Goal: Use online tool/utility: Utilize a website feature to perform a specific function

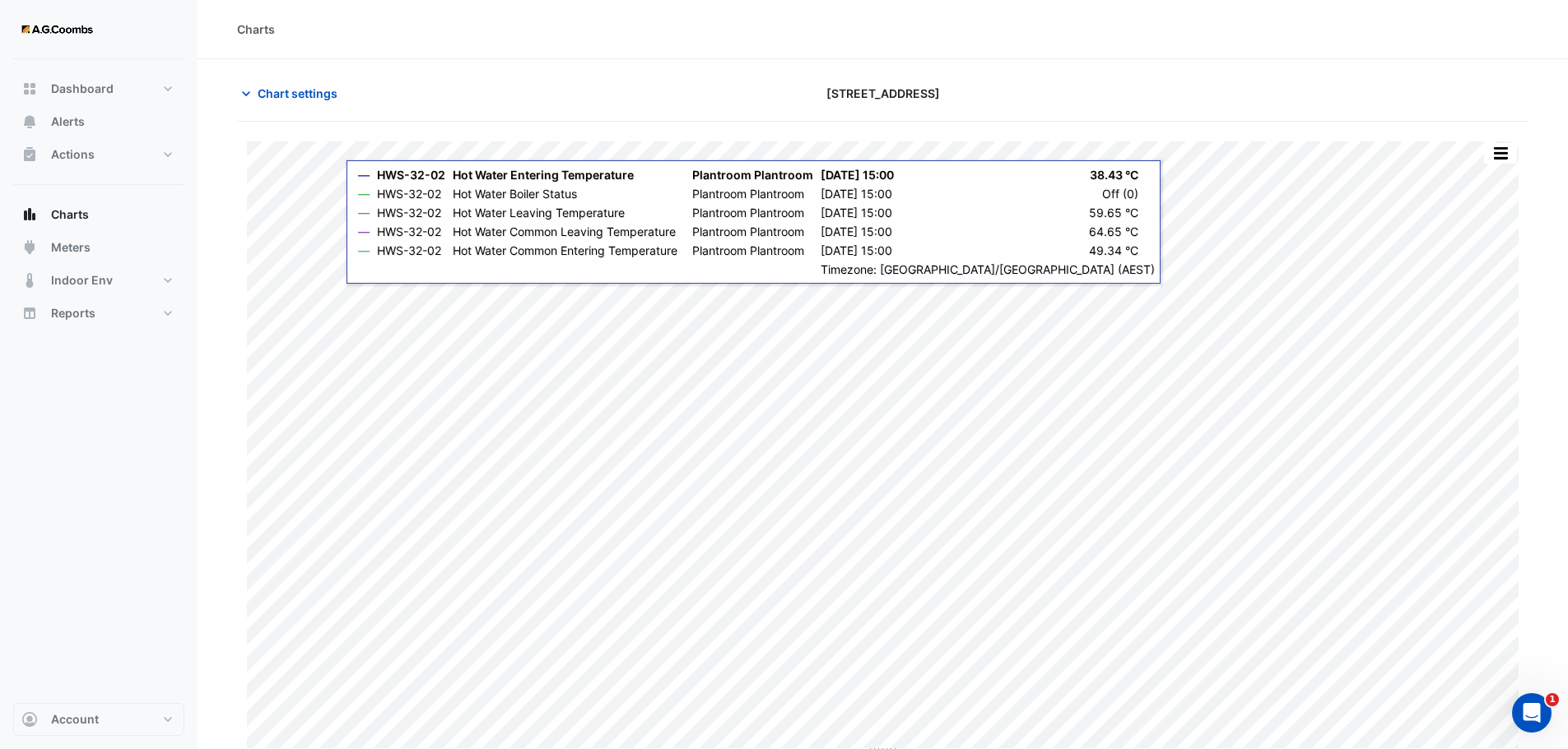
type input "**********"
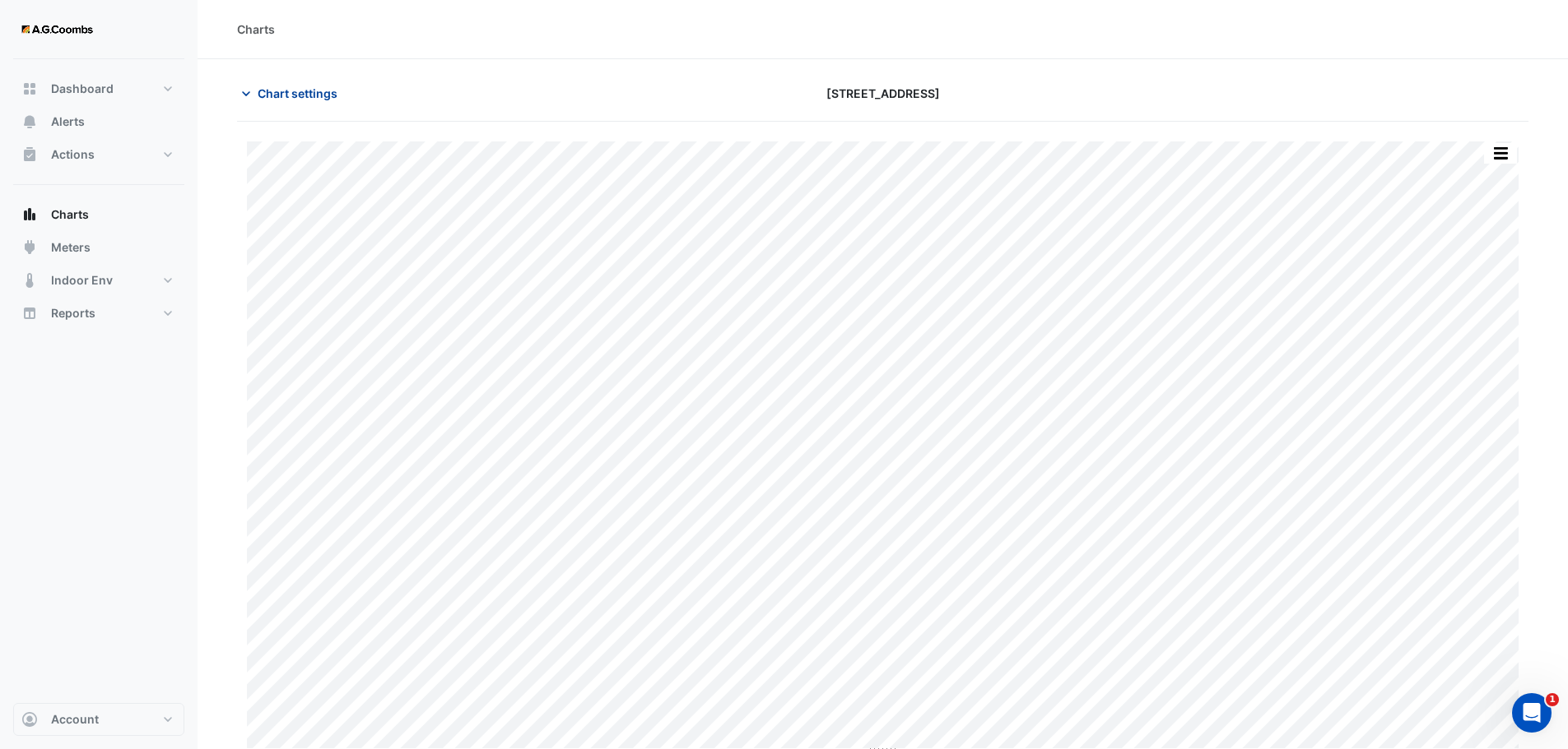
click at [290, 91] on span "Chart settings" at bounding box center [297, 93] width 79 height 17
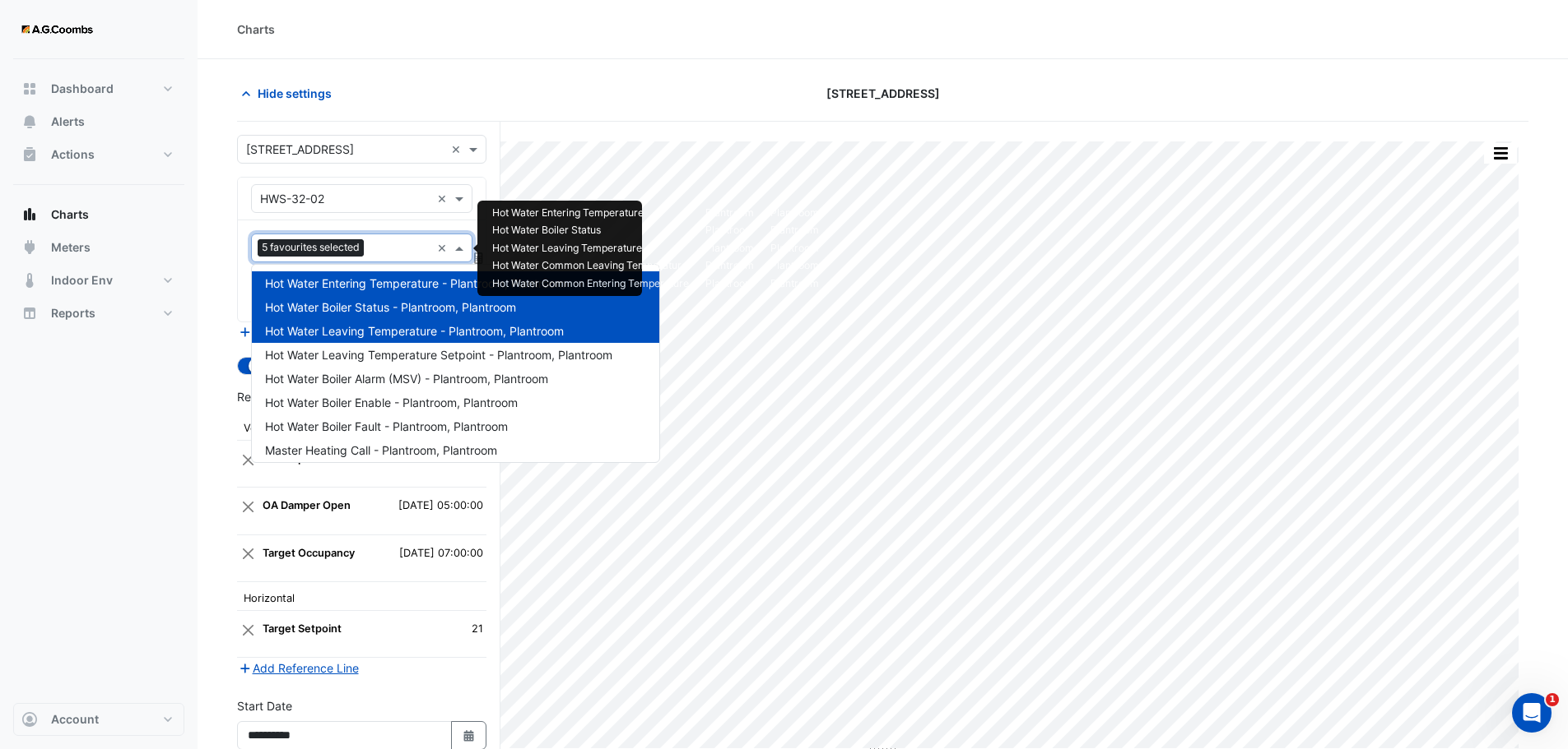
click at [397, 241] on input "text" at bounding box center [400, 249] width 60 height 17
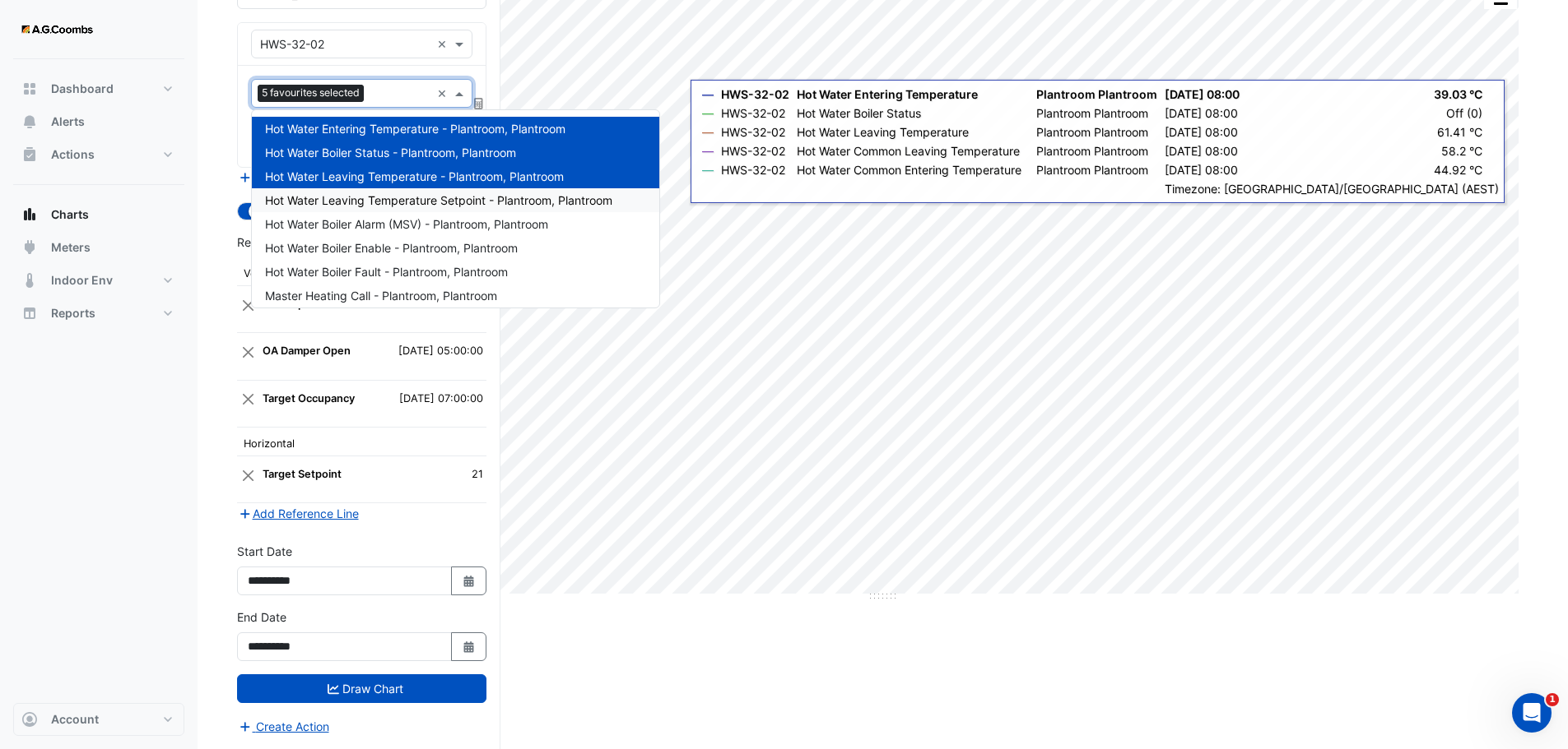
click at [396, 202] on span "Hot Water Leaving Temperature Setpoint - Plantroom, Plantroom" at bounding box center [439, 200] width 348 height 14
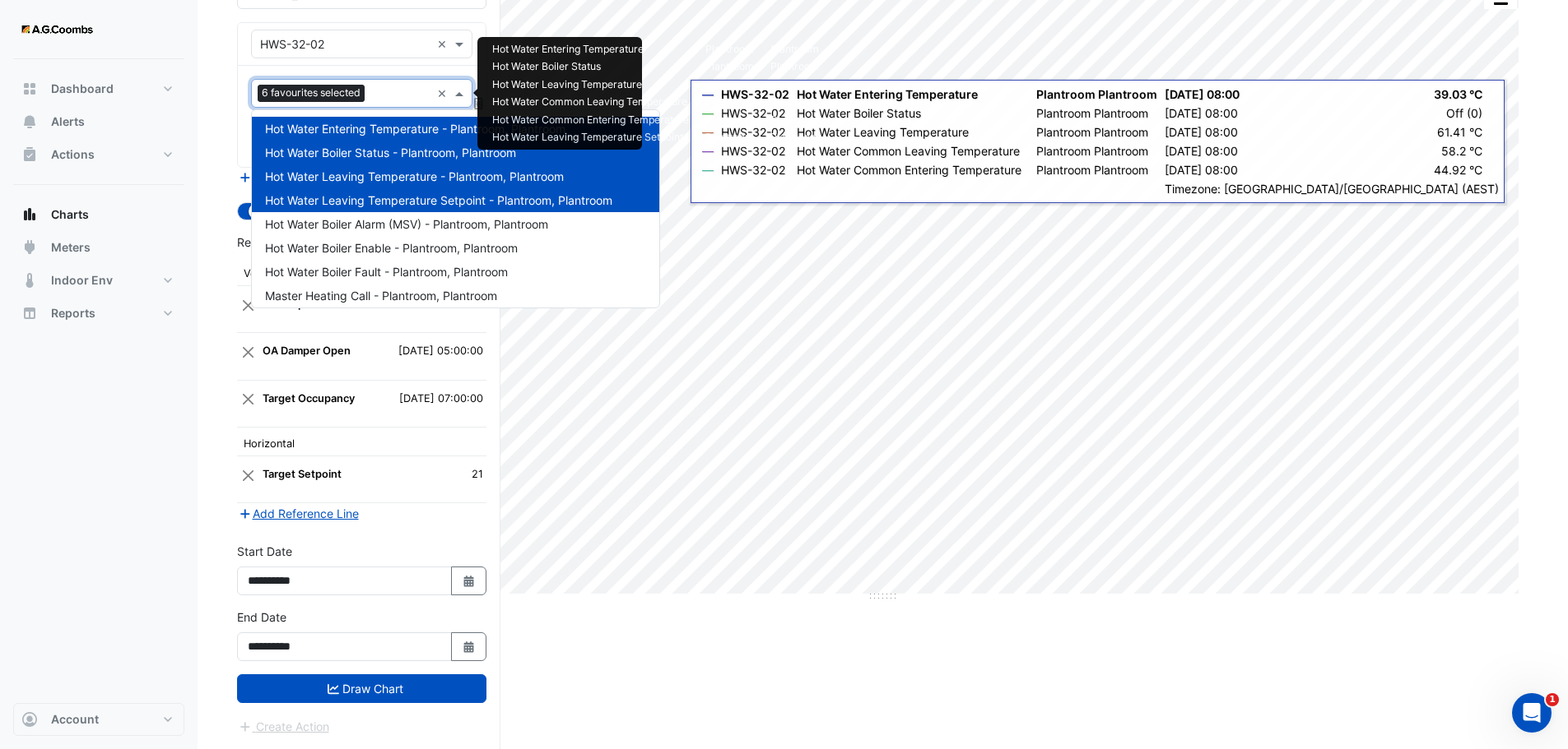
click at [403, 92] on input "text" at bounding box center [400, 94] width 59 height 17
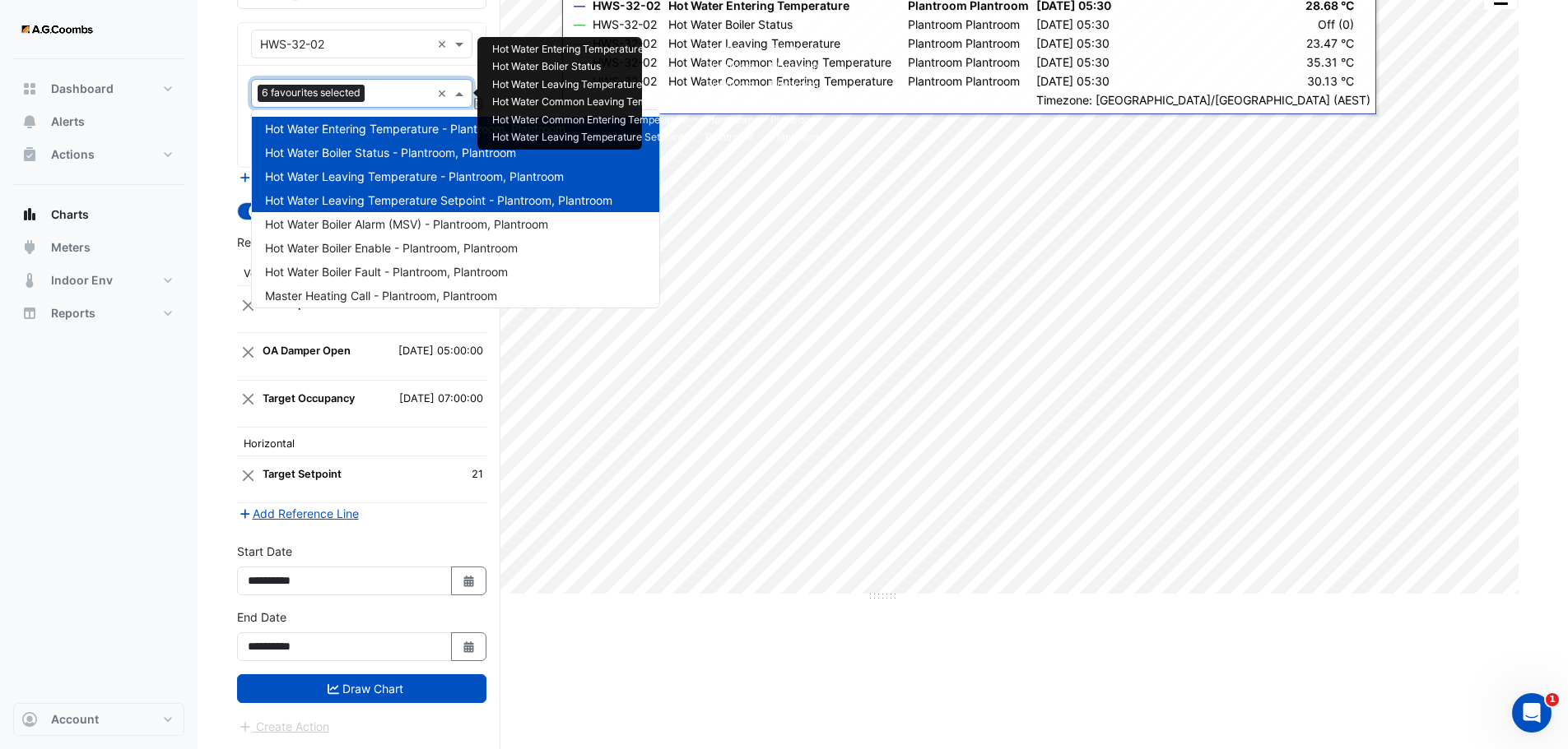
click at [488, 201] on span "Hot Water Leaving Temperature Setpoint - Plantroom, Plantroom" at bounding box center [439, 200] width 348 height 14
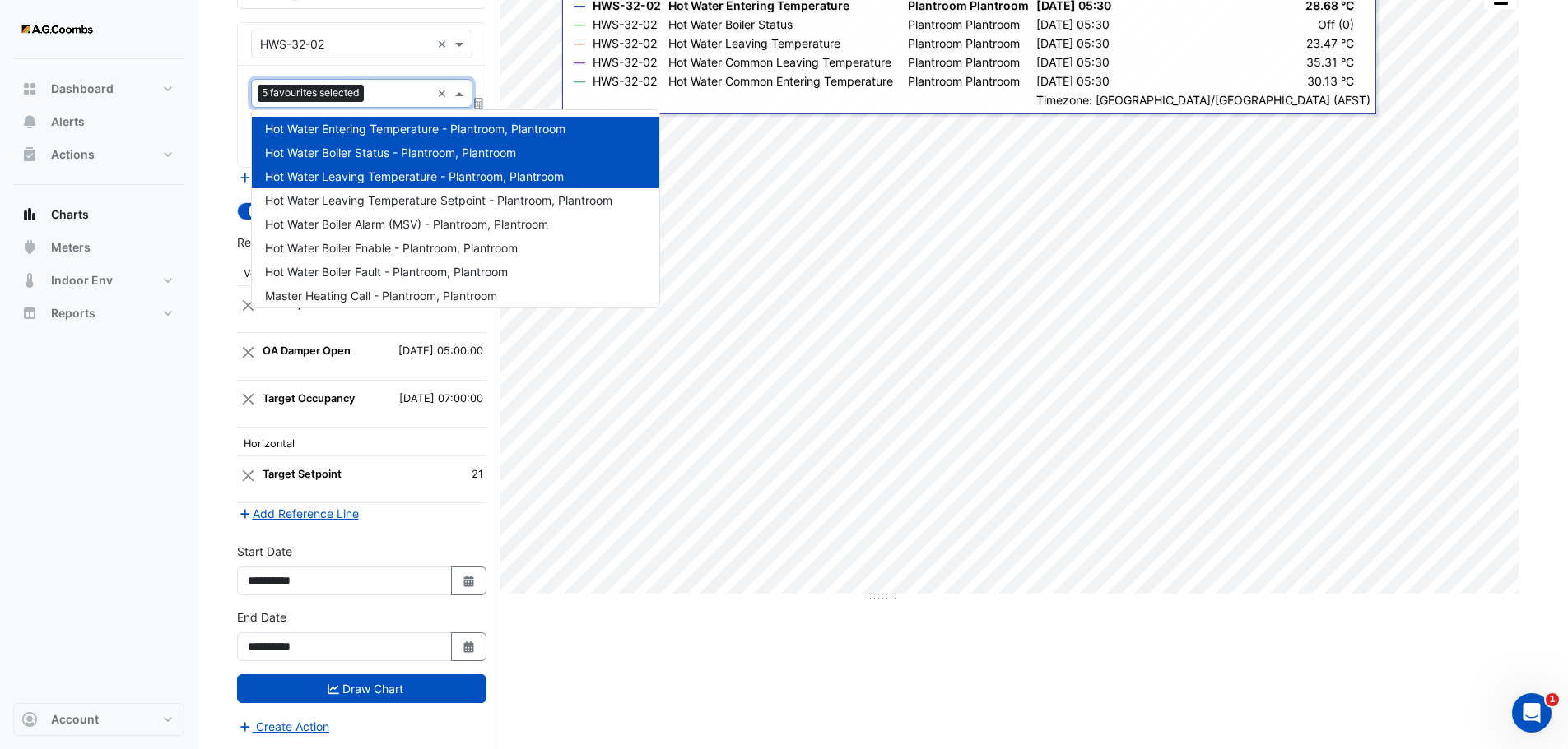
scroll to position [126, 0]
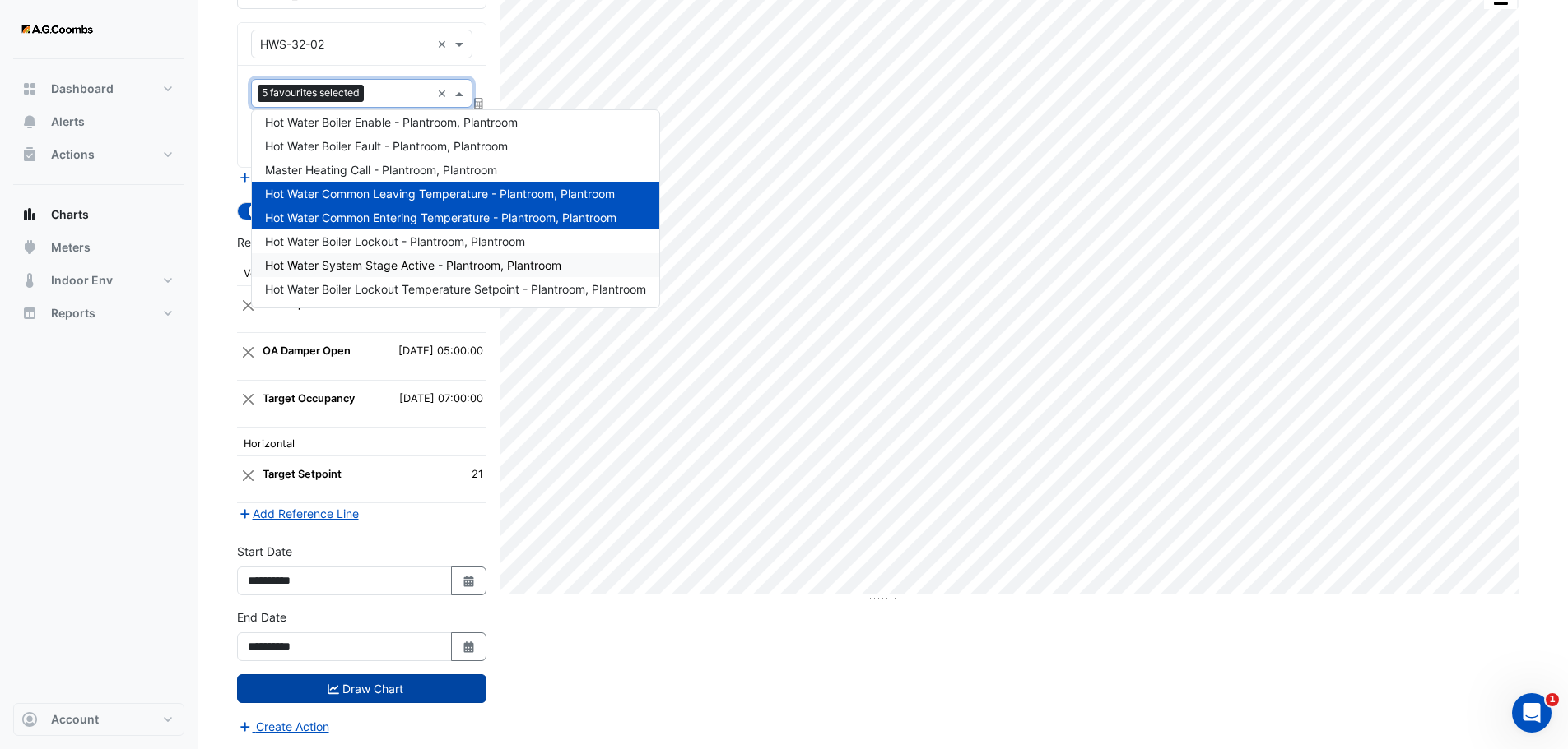
click at [383, 683] on button "Draw Chart" at bounding box center [362, 688] width 249 height 29
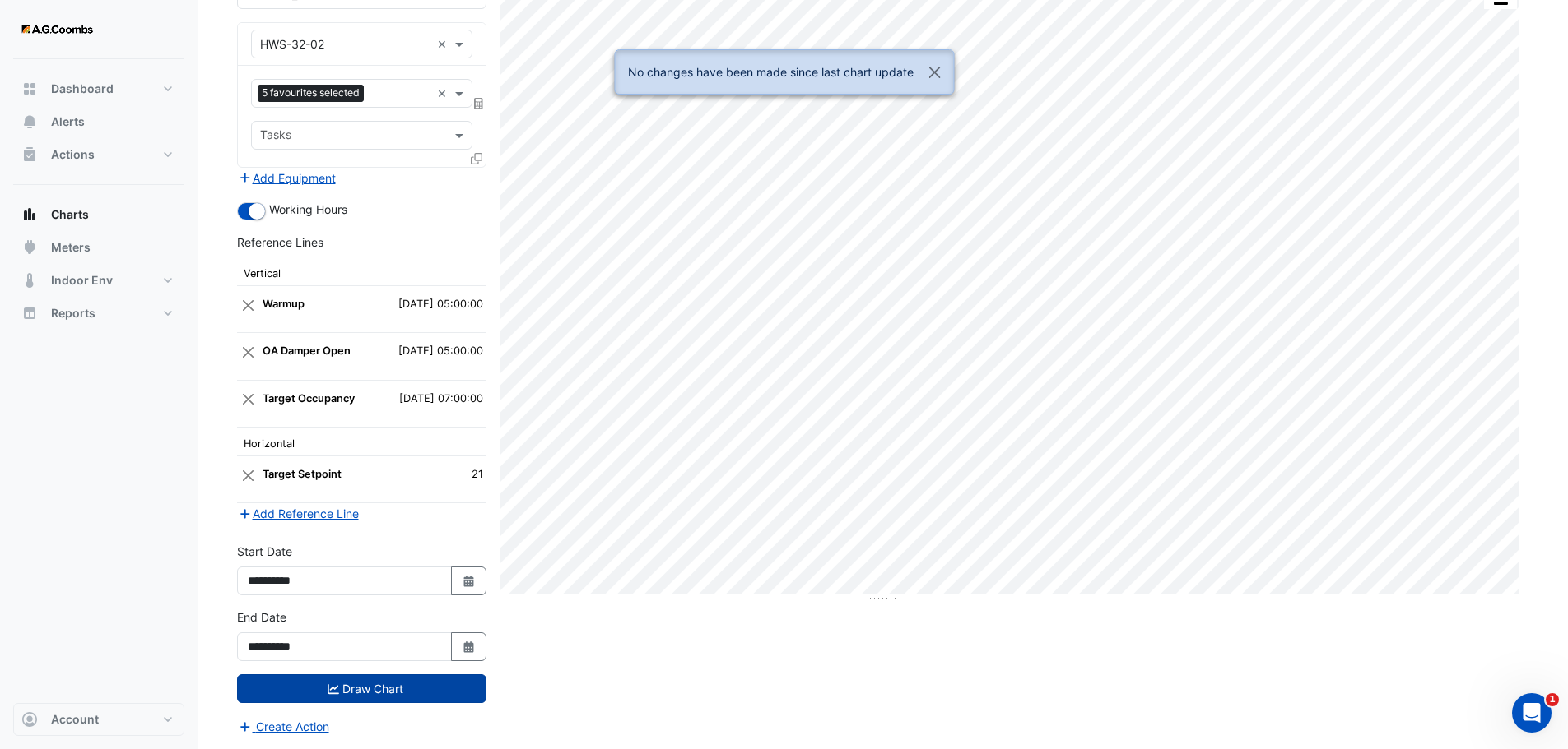
click at [347, 684] on button "Draw Chart" at bounding box center [362, 688] width 249 height 29
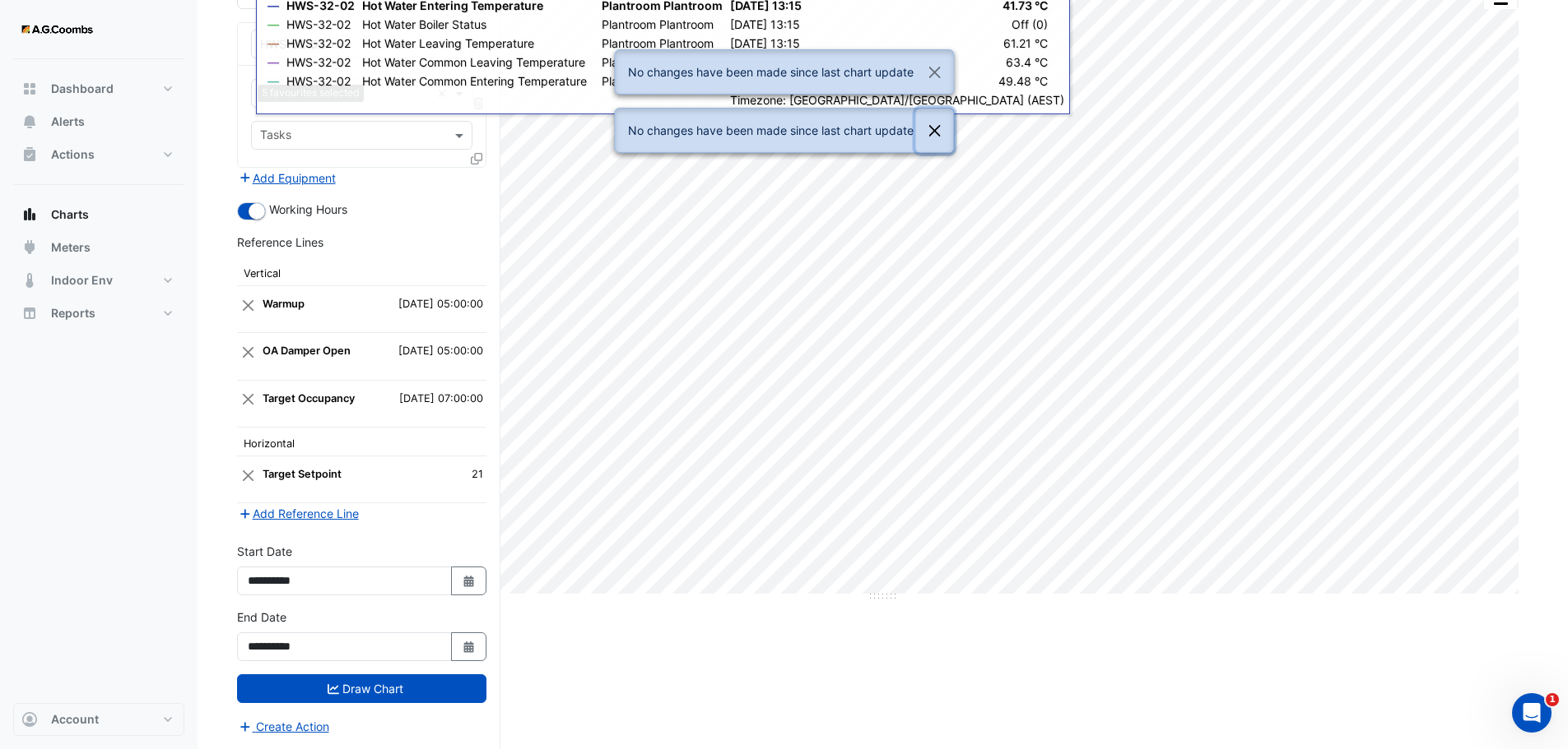
click at [928, 136] on button "Close" at bounding box center [934, 131] width 38 height 45
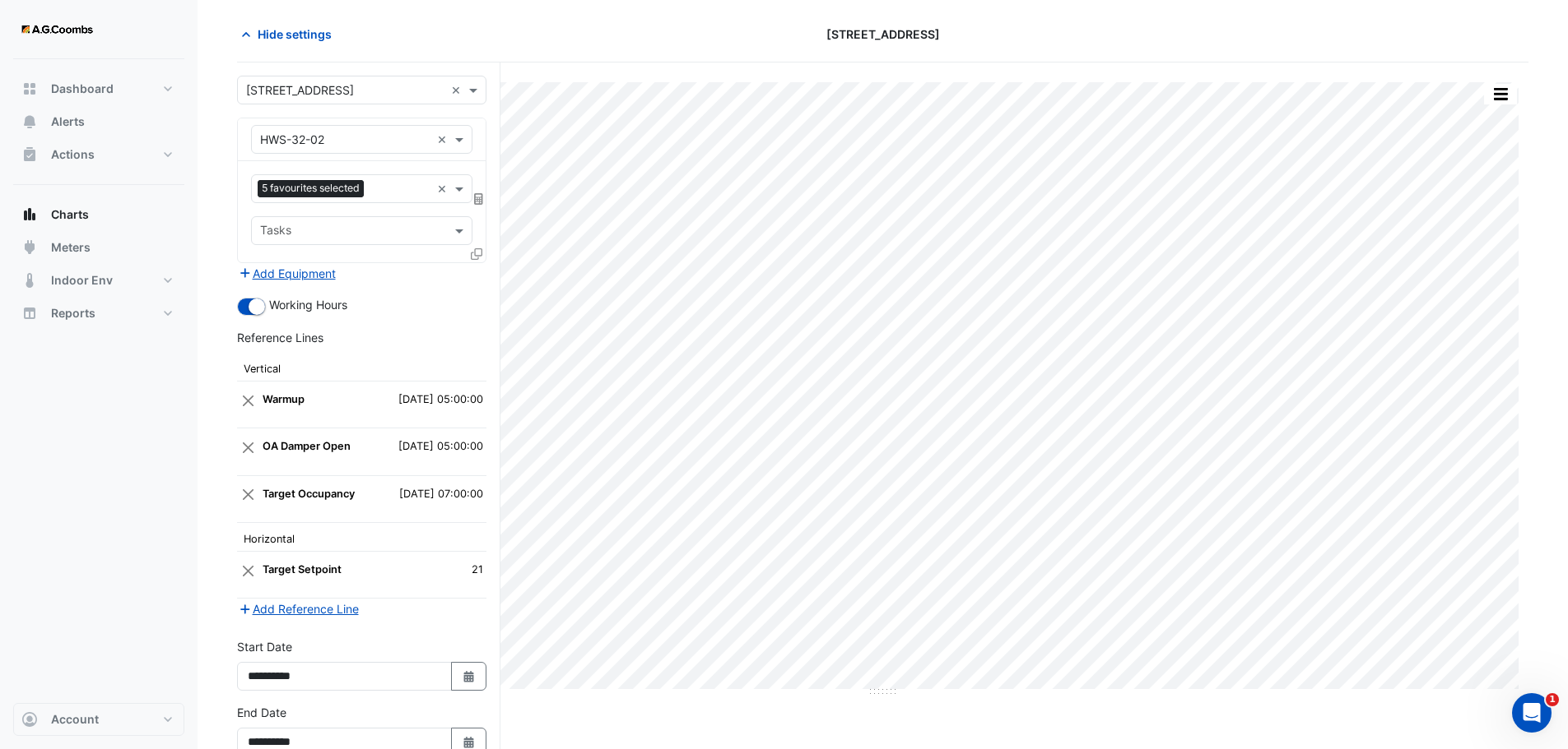
scroll to position [0, 0]
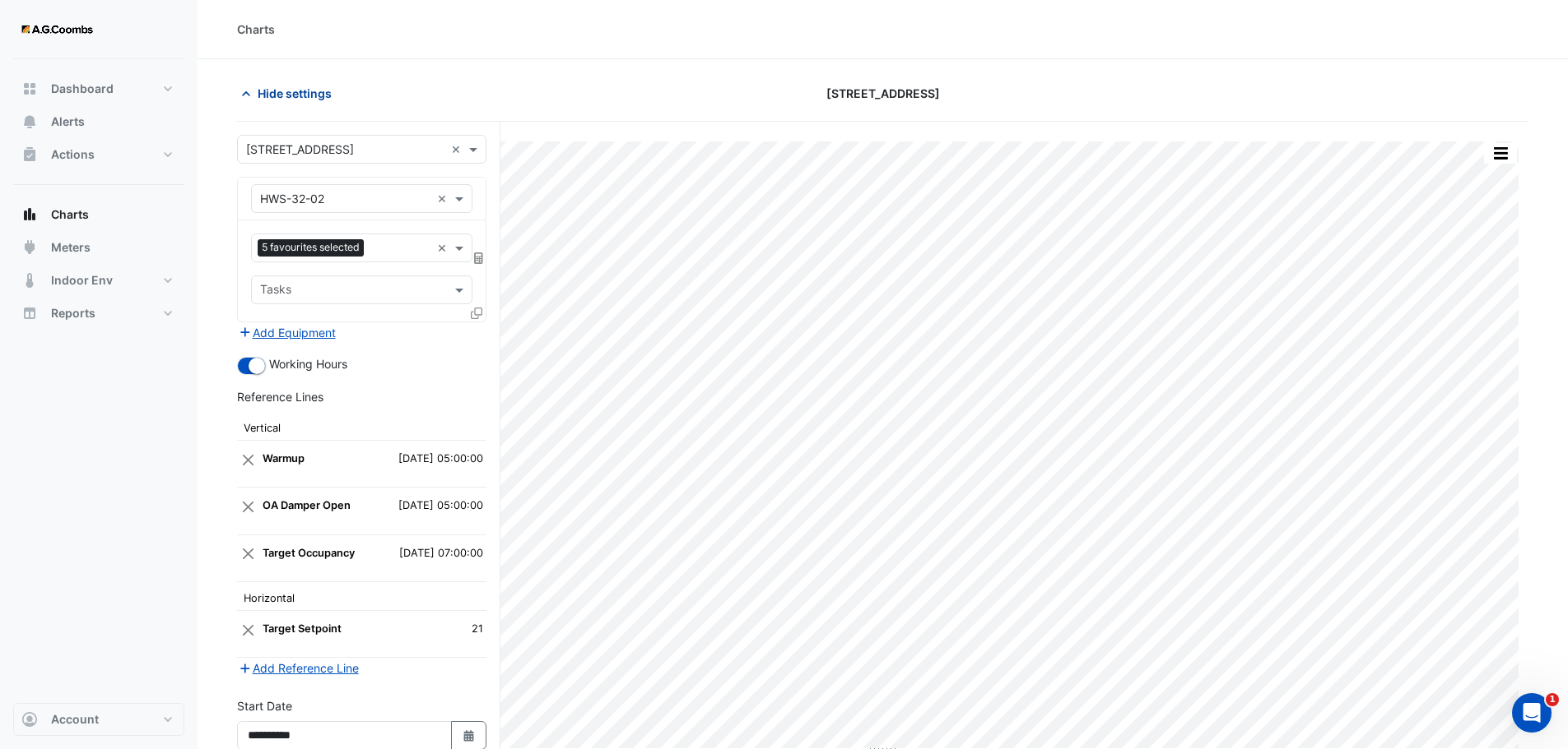
click at [287, 95] on span "Hide settings" at bounding box center [294, 93] width 74 height 17
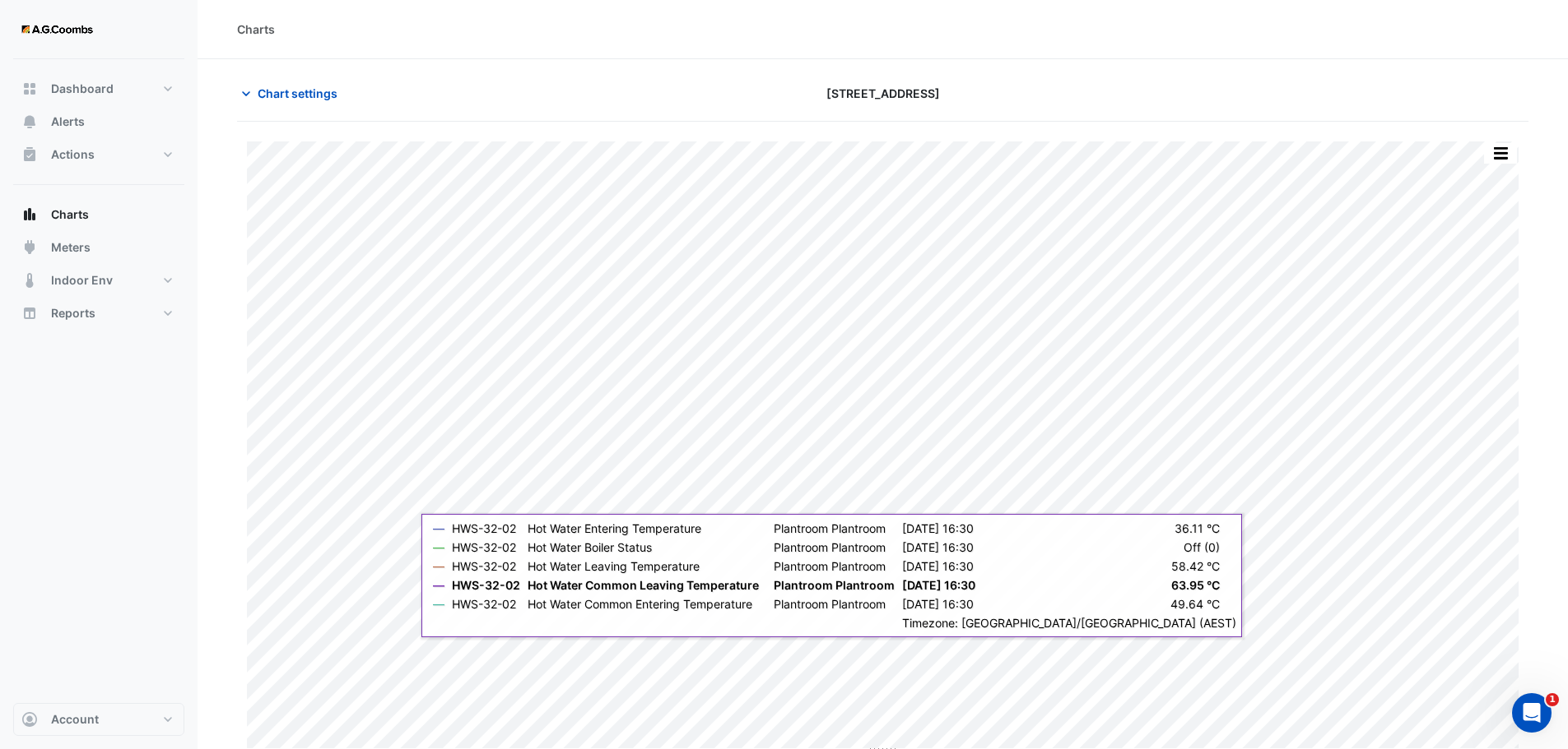
scroll to position [7, 0]
